Goal: Check status: Check status

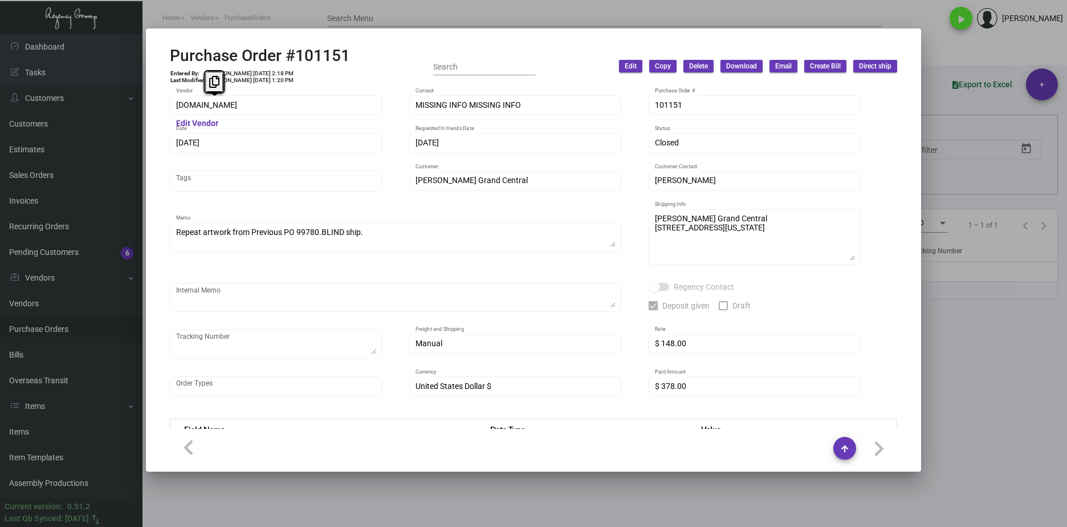
scroll to position [596, 0]
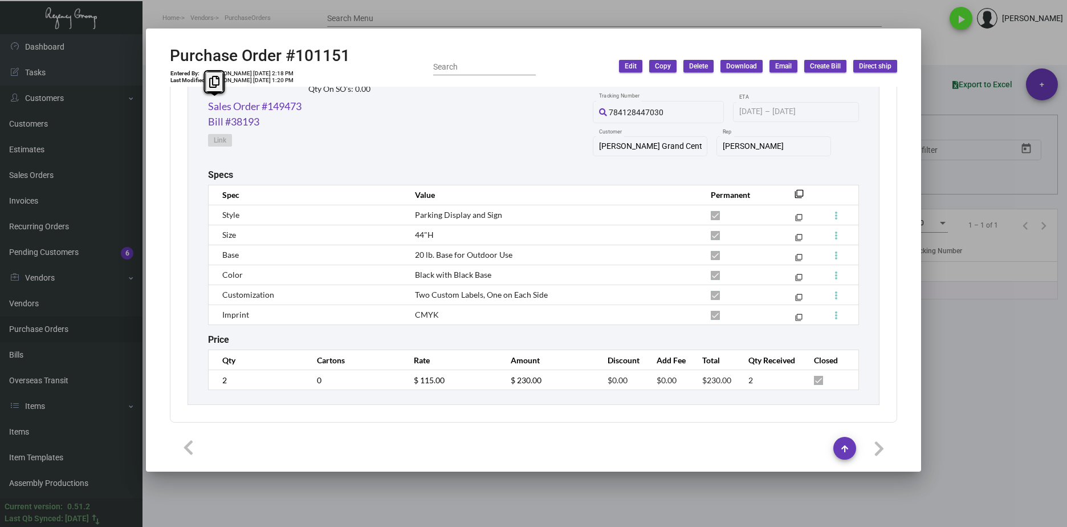
drag, startPoint x: 540, startPoint y: 496, endPoint x: 412, endPoint y: 402, distance: 158.5
click at [539, 497] on div at bounding box center [533, 263] width 1067 height 527
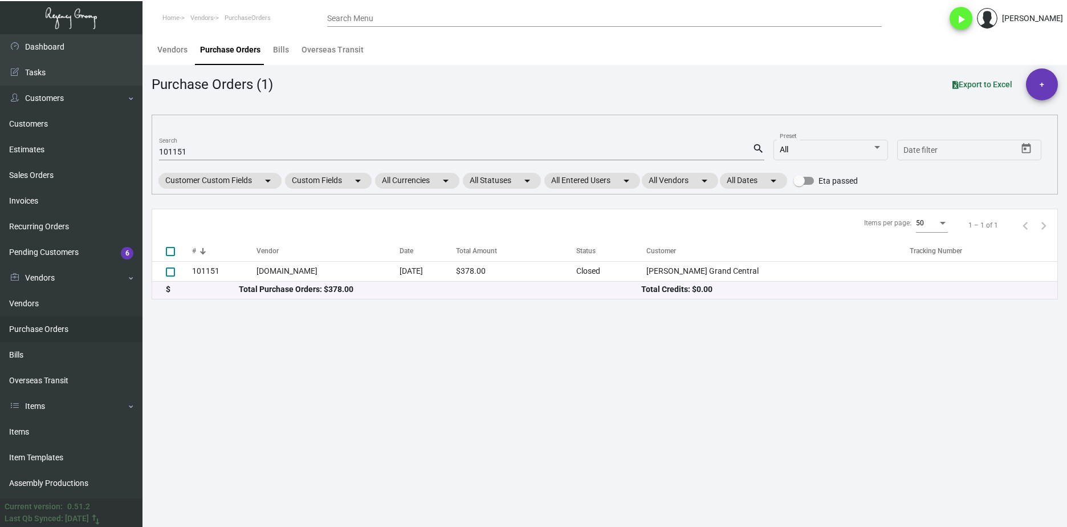
click at [177, 156] on input "101151" at bounding box center [455, 152] width 593 height 9
paste input "0675"
type input "100675"
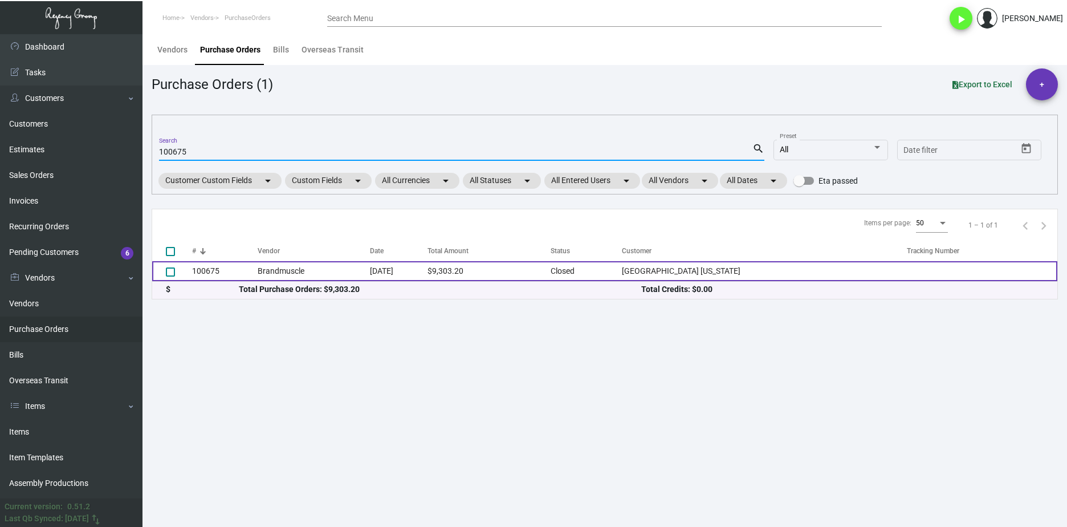
click at [226, 267] on td "100675" at bounding box center [225, 271] width 66 height 20
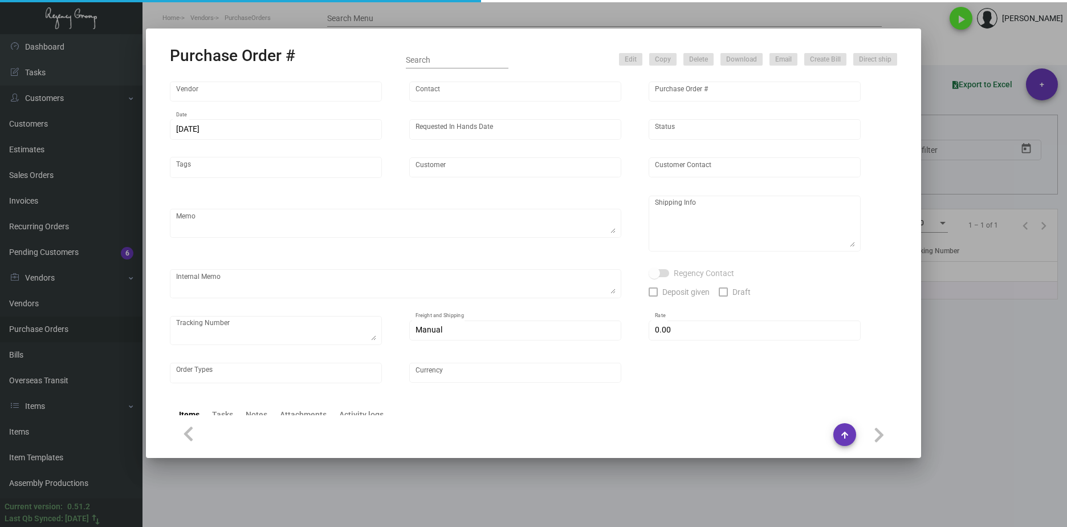
type input "Brandmuscle"
type input "[PERSON_NAME]"
type input "100675"
type input "[DATE]"
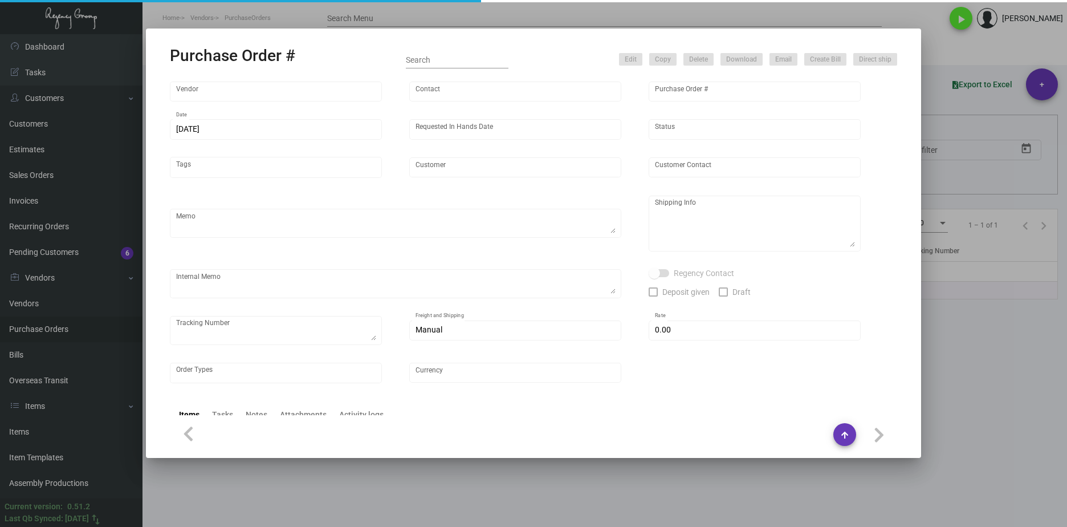
type input "[GEOGRAPHIC_DATA] [US_STATE]"
type input "[PERSON_NAME]"
type textarea "[PERSON_NAME] Soho House [US_STATE] [STREET_ADDRESS][US_STATE]"
type textarea "BLIND Ship via UPS Ground Acct# 1AY276."
type input "$ 0.00"
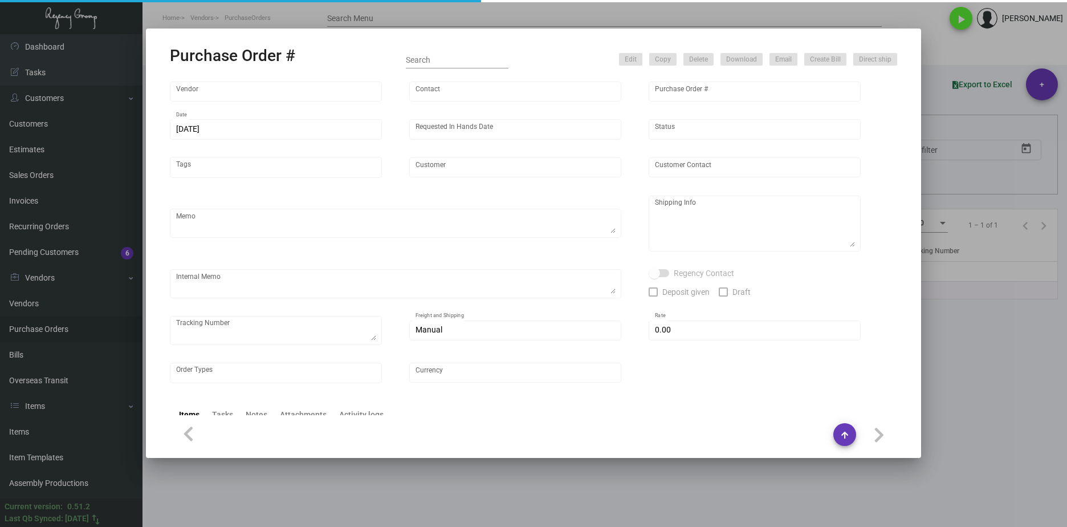
type input "United States Dollar $"
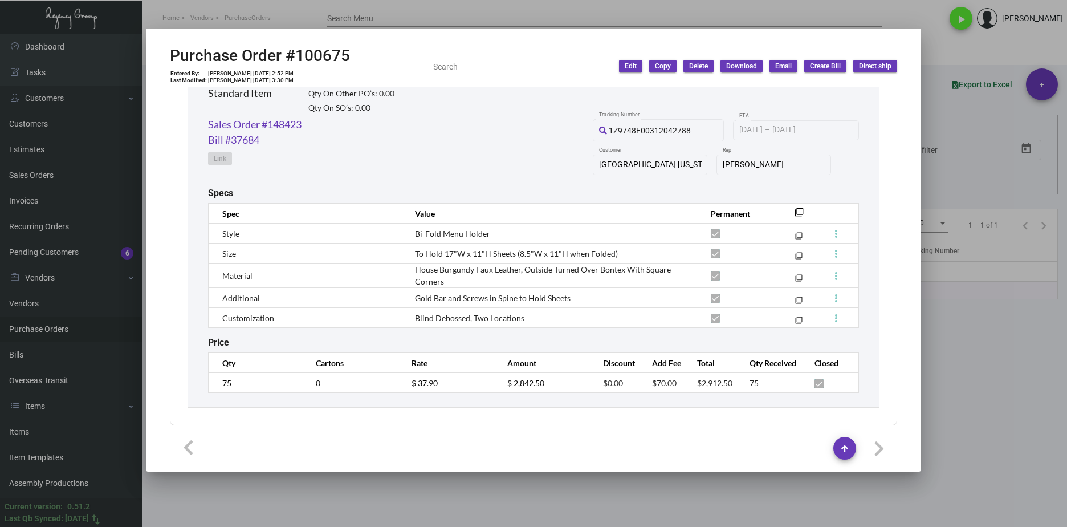
scroll to position [983, 0]
drag, startPoint x: 978, startPoint y: 366, endPoint x: 971, endPoint y: 297, distance: 69.3
click at [977, 365] on div at bounding box center [533, 263] width 1067 height 527
